Goal: Task Accomplishment & Management: Use online tool/utility

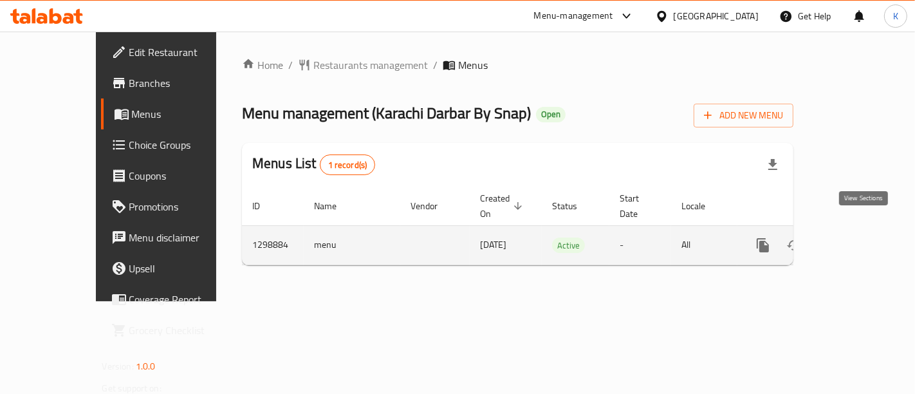
click at [864, 237] on icon "enhanced table" at bounding box center [855, 244] width 15 height 15
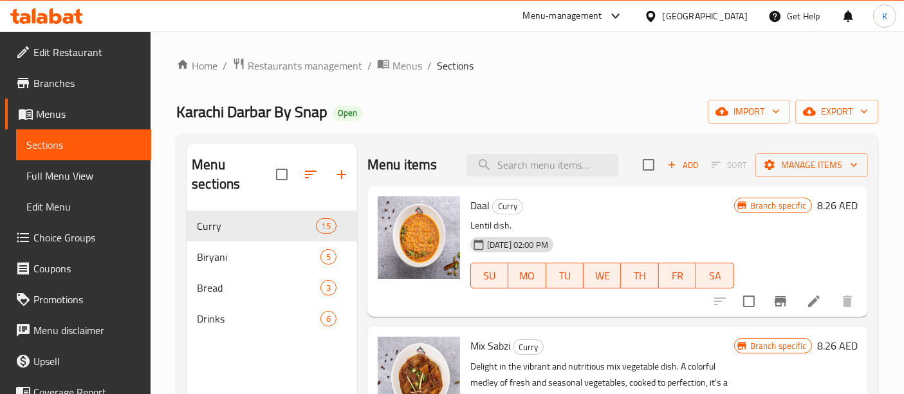
click at [546, 133] on div "Home / Restaurants management / Menus / Sections [GEOGRAPHIC_DATA] Darbar By Sn…" at bounding box center [527, 302] width 702 height 491
click at [866, 107] on icon "button" at bounding box center [864, 111] width 13 height 13
click at [826, 113] on span "export" at bounding box center [837, 112] width 62 height 16
click at [841, 104] on span "export" at bounding box center [837, 112] width 62 height 16
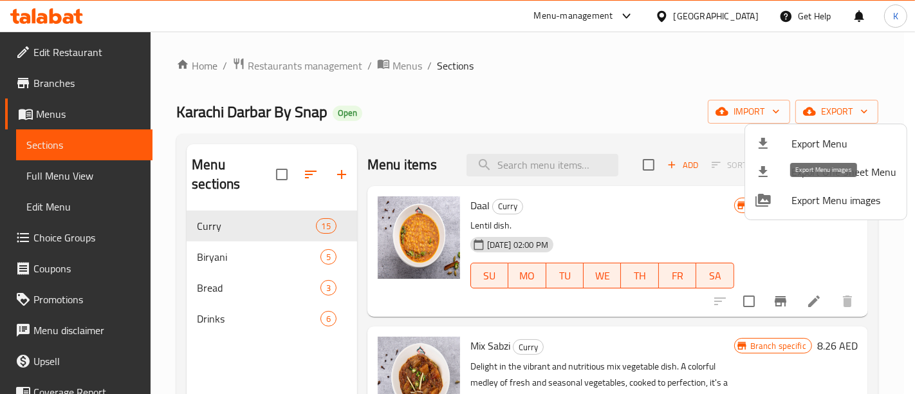
click at [836, 199] on span "Export Menu images" at bounding box center [844, 199] width 105 height 15
click at [836, 199] on div at bounding box center [457, 197] width 915 height 394
click at [391, 218] on div at bounding box center [457, 197] width 915 height 394
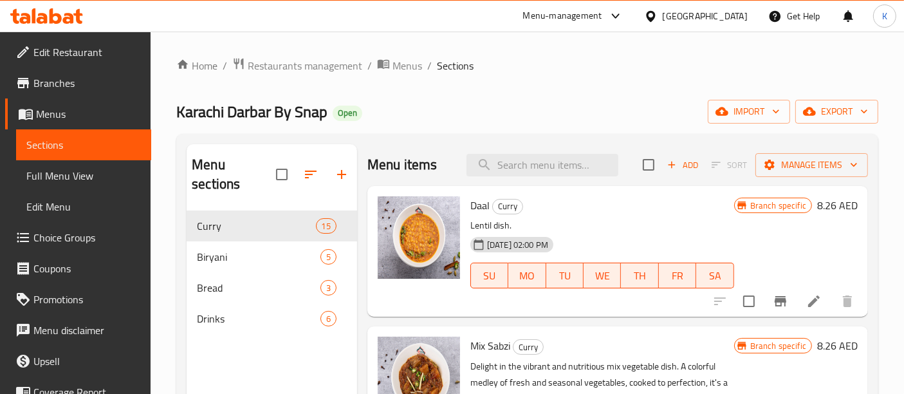
drag, startPoint x: 266, startPoint y: 393, endPoint x: 160, endPoint y: 350, distance: 114.4
click at [160, 350] on div "Home / Restaurants management / Menus / Sections [GEOGRAPHIC_DATA] Darbar By Sn…" at bounding box center [528, 303] width 754 height 543
drag, startPoint x: 307, startPoint y: 32, endPoint x: 331, endPoint y: 2, distance: 38.5
click at [307, 32] on div "Home / Restaurants management / Menus / Sections [GEOGRAPHIC_DATA] Darbar By Sn…" at bounding box center [528, 303] width 754 height 543
click at [841, 115] on span "export" at bounding box center [837, 112] width 62 height 16
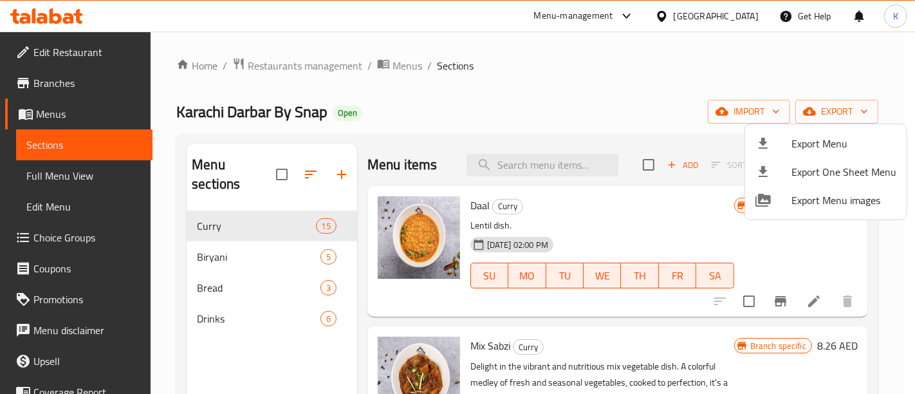
drag, startPoint x: 178, startPoint y: 214, endPoint x: 193, endPoint y: 210, distance: 15.5
click at [178, 214] on div at bounding box center [457, 197] width 915 height 394
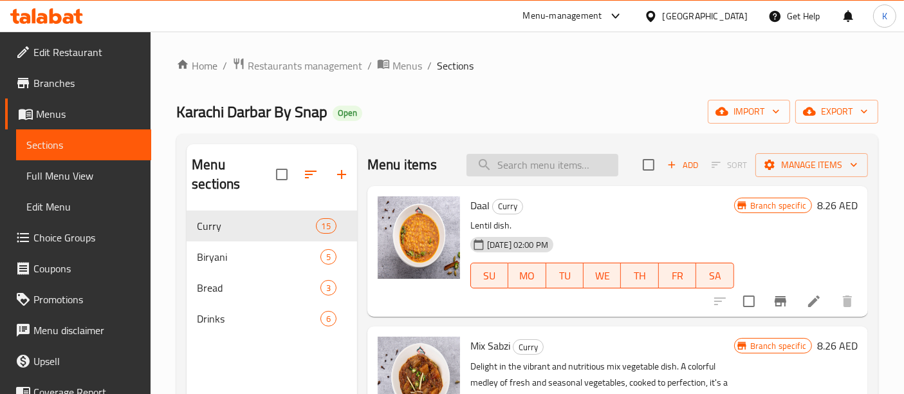
click at [499, 169] on input "search" at bounding box center [543, 165] width 152 height 23
paste input "Rumali"
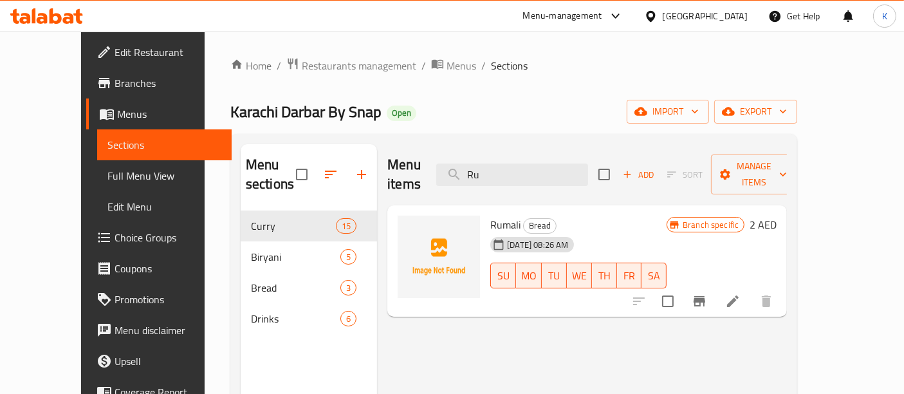
type input "R"
click at [504, 98] on div "Home / Restaurants management / Menus / Sections [GEOGRAPHIC_DATA] Darbar By Sn…" at bounding box center [514, 302] width 568 height 491
click at [532, 164] on input "chapat" at bounding box center [512, 174] width 152 height 23
drag, startPoint x: 532, startPoint y: 164, endPoint x: 519, endPoint y: 166, distance: 13.0
click at [519, 166] on input "chapat" at bounding box center [512, 174] width 152 height 23
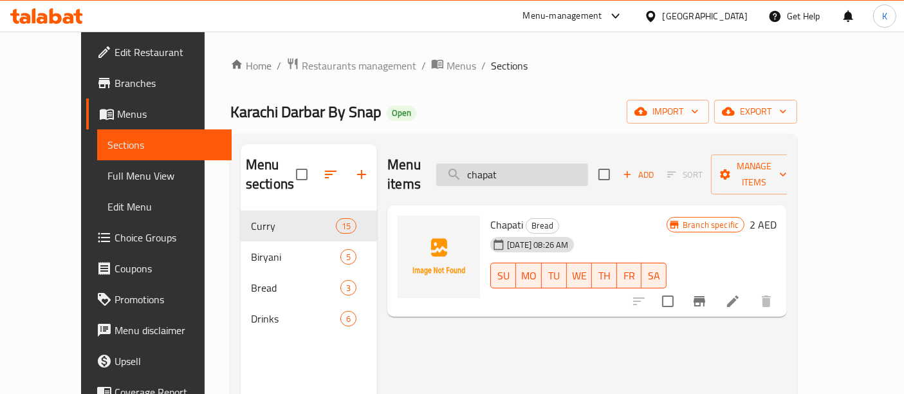
click at [519, 166] on input "chapat" at bounding box center [512, 174] width 152 height 23
paste input "Palak Ghos"
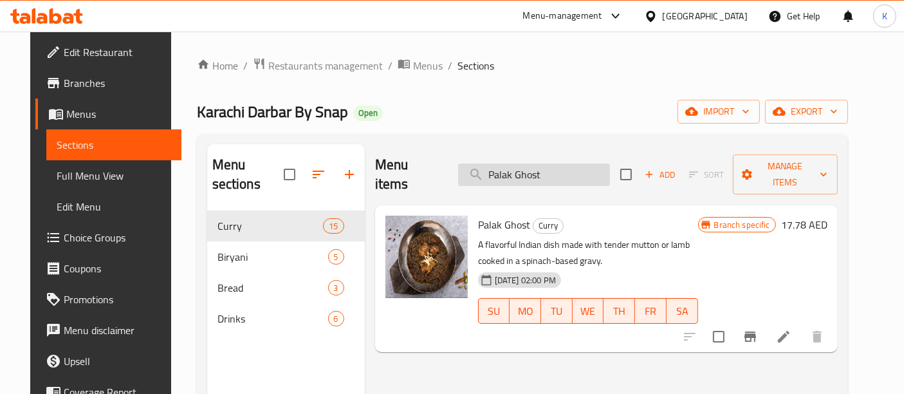
click at [524, 170] on input "Palak Ghost" at bounding box center [534, 174] width 152 height 23
paste input "Chana"
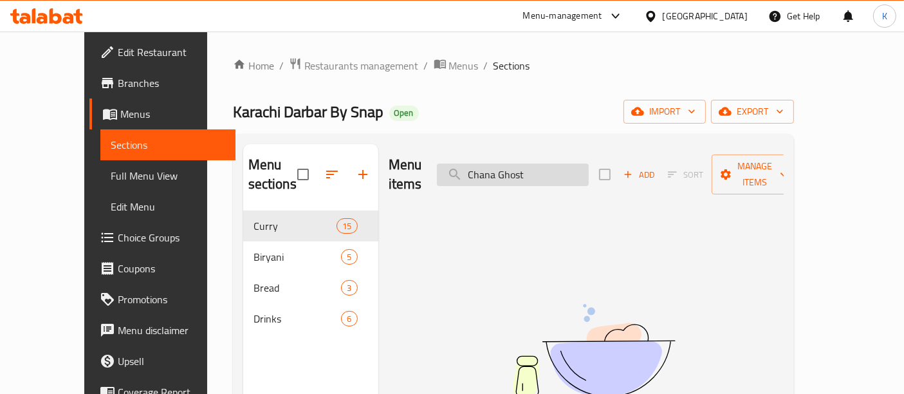
click at [503, 163] on input "Chana Ghost" at bounding box center [513, 174] width 152 height 23
click at [498, 163] on input "Chana Ghost" at bounding box center [513, 174] width 152 height 23
click at [520, 164] on input "Chana Ghost" at bounding box center [513, 174] width 152 height 23
type input "Palak Ghost"
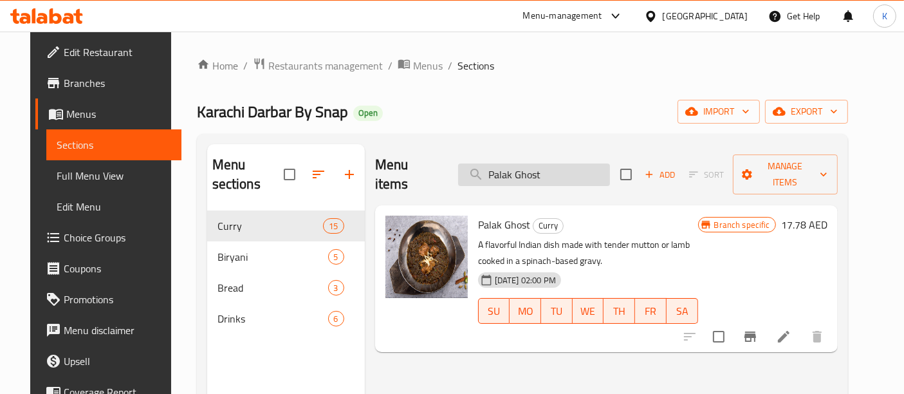
click at [528, 163] on input "Palak Ghost" at bounding box center [534, 174] width 152 height 23
drag, startPoint x: 528, startPoint y: 158, endPoint x: 512, endPoint y: 160, distance: 16.9
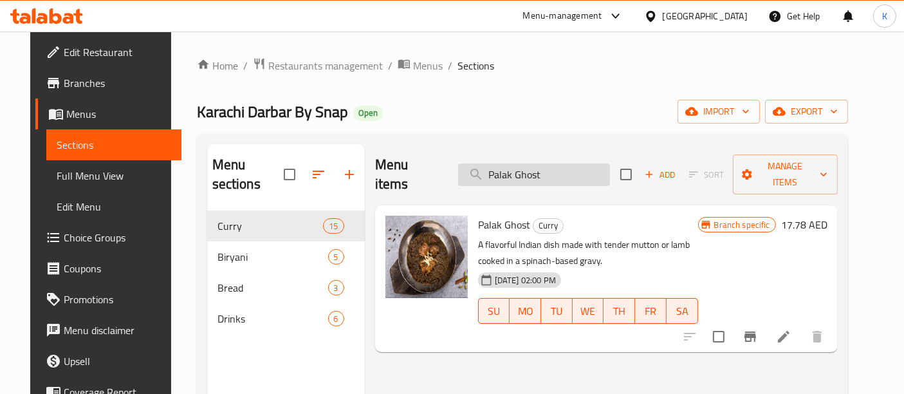
click at [512, 163] on input "Palak Ghost" at bounding box center [534, 174] width 152 height 23
click at [511, 163] on input "Palak Ghost" at bounding box center [534, 174] width 152 height 23
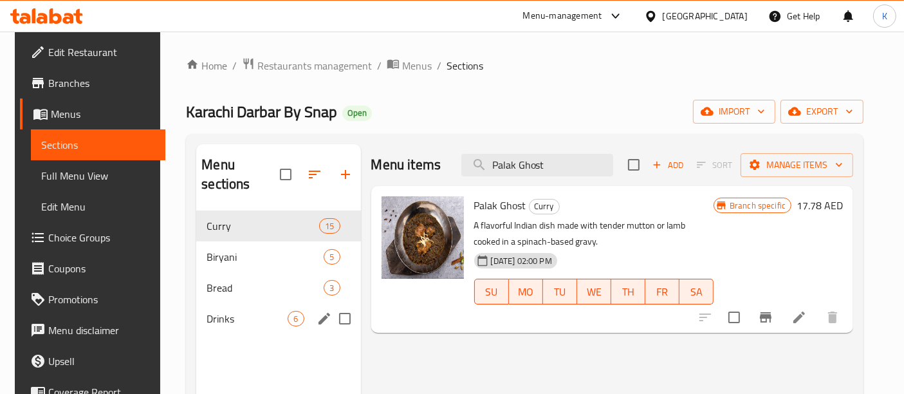
drag, startPoint x: 233, startPoint y: 312, endPoint x: 225, endPoint y: 315, distance: 8.6
click at [225, 315] on nav "[PERSON_NAME] 15 Biryani 5 Bread 3 Drinks 6" at bounding box center [278, 272] width 164 height 134
drag, startPoint x: 223, startPoint y: 308, endPoint x: 279, endPoint y: 280, distance: 63.3
click at [222, 308] on div "Drinks 6" at bounding box center [278, 318] width 164 height 31
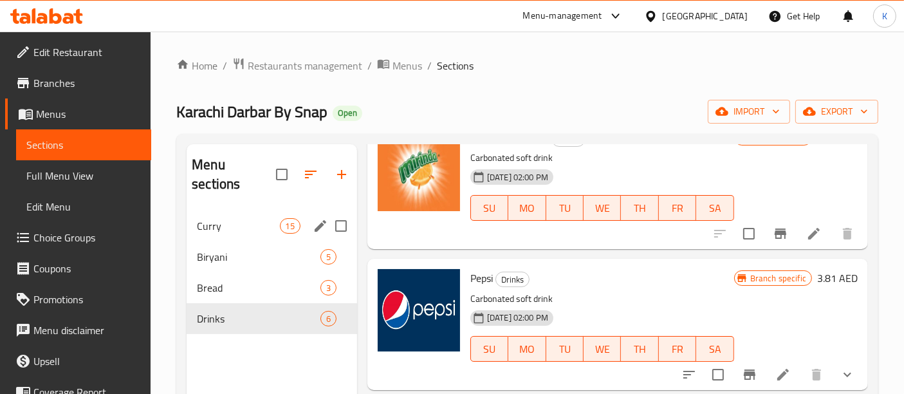
click at [227, 218] on span "Curry" at bounding box center [238, 225] width 82 height 15
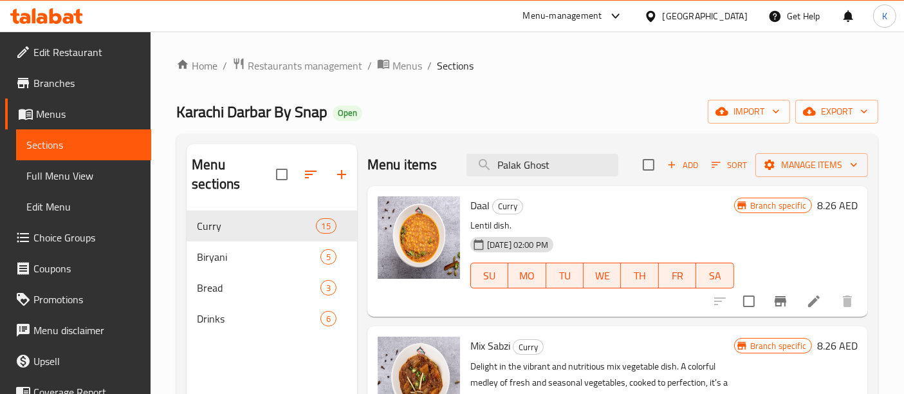
click at [590, 100] on div "[GEOGRAPHIC_DATA] Darbar By Snap Open import export" at bounding box center [527, 112] width 702 height 24
